Goal: Use online tool/utility: Utilize a website feature to perform a specific function

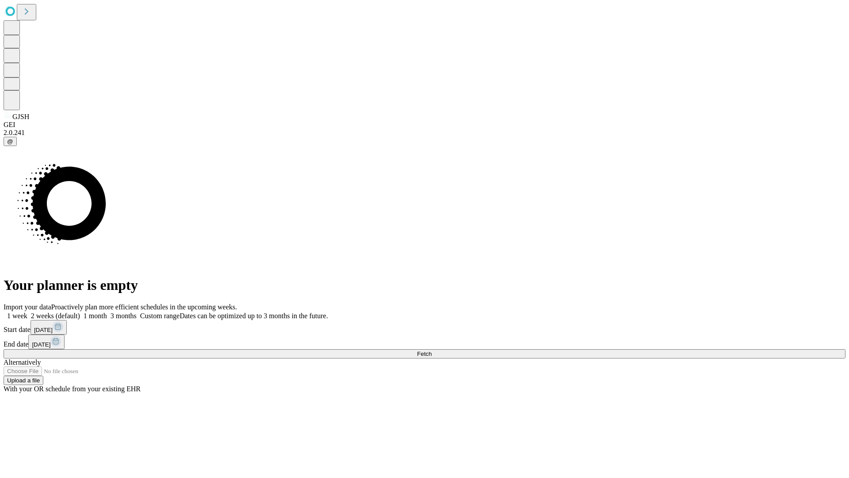
click at [432, 350] on span "Fetch" at bounding box center [424, 353] width 15 height 7
